Goal: Information Seeking & Learning: Check status

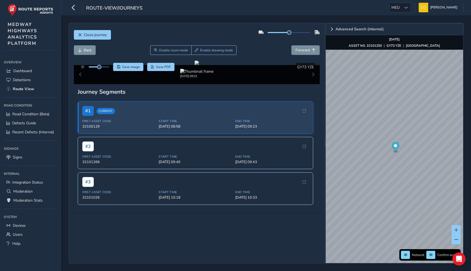
click at [116, 34] on div "Close journey" at bounding box center [197, 36] width 246 height 17
drag, startPoint x: 290, startPoint y: 33, endPoint x: 293, endPoint y: 33, distance: 3.8
click at [293, 33] on span at bounding box center [292, 32] width 4 height 4
click at [390, 10] on span "MED" at bounding box center [396, 7] width 12 height 9
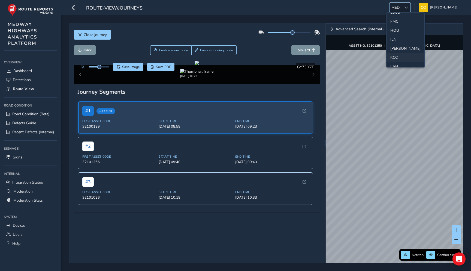
scroll to position [102, 0]
click at [397, 52] on li "[PERSON_NAME]" at bounding box center [406, 52] width 38 height 9
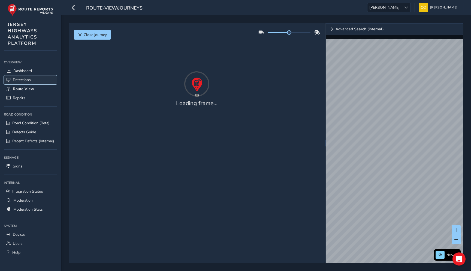
click at [32, 76] on link "Detections" at bounding box center [30, 79] width 53 height 9
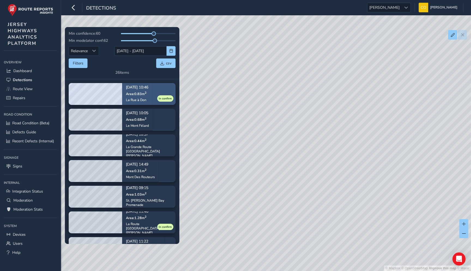
click at [137, 100] on div "La Rue à Don" at bounding box center [137, 100] width 22 height 4
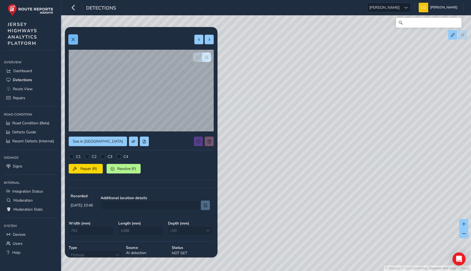
click at [74, 41] on button at bounding box center [73, 40] width 9 height 10
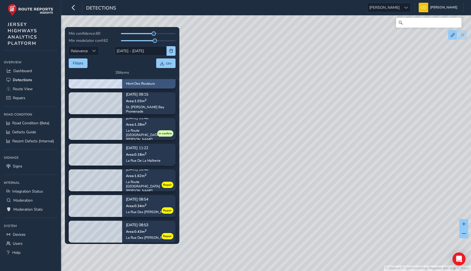
scroll to position [101, 0]
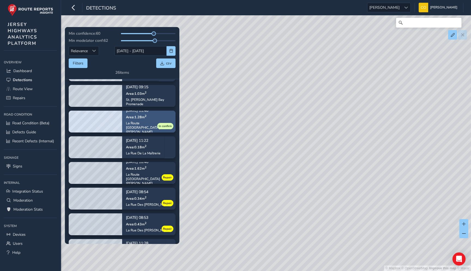
click at [137, 126] on div "La Route [GEOGRAPHIC_DATA][PERSON_NAME]" at bounding box center [149, 127] width 46 height 13
